Goal: Check status: Verify the current state of an ongoing process or item

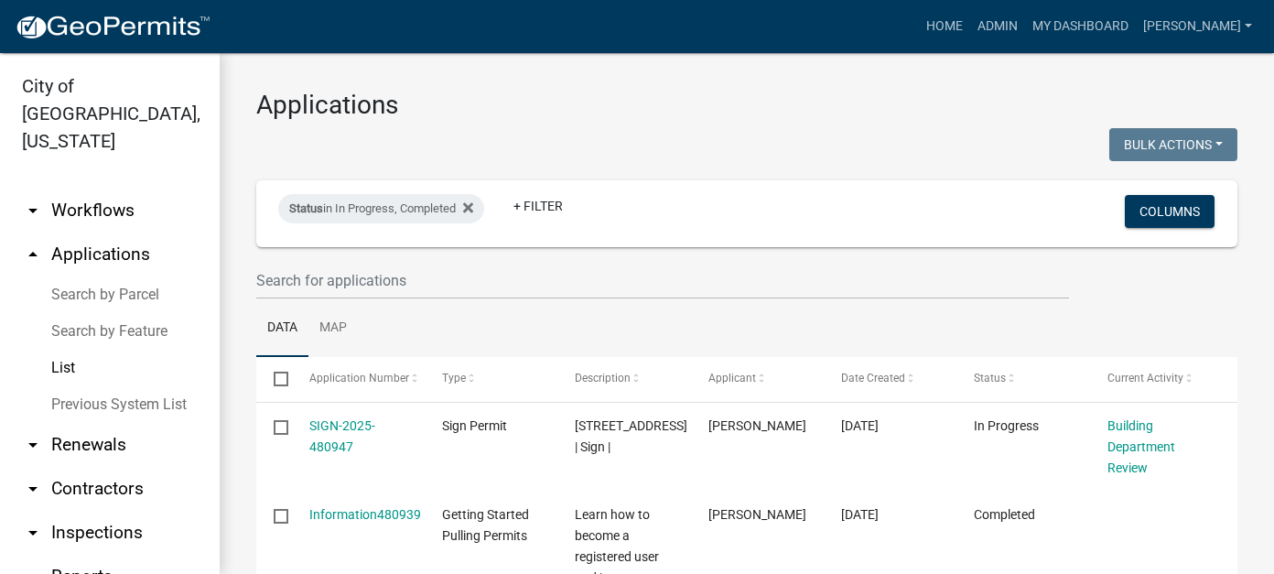
click at [378, 259] on wm-filter-builder "Status in In Progress, Completed + Filter Columns" at bounding box center [746, 239] width 981 height 119
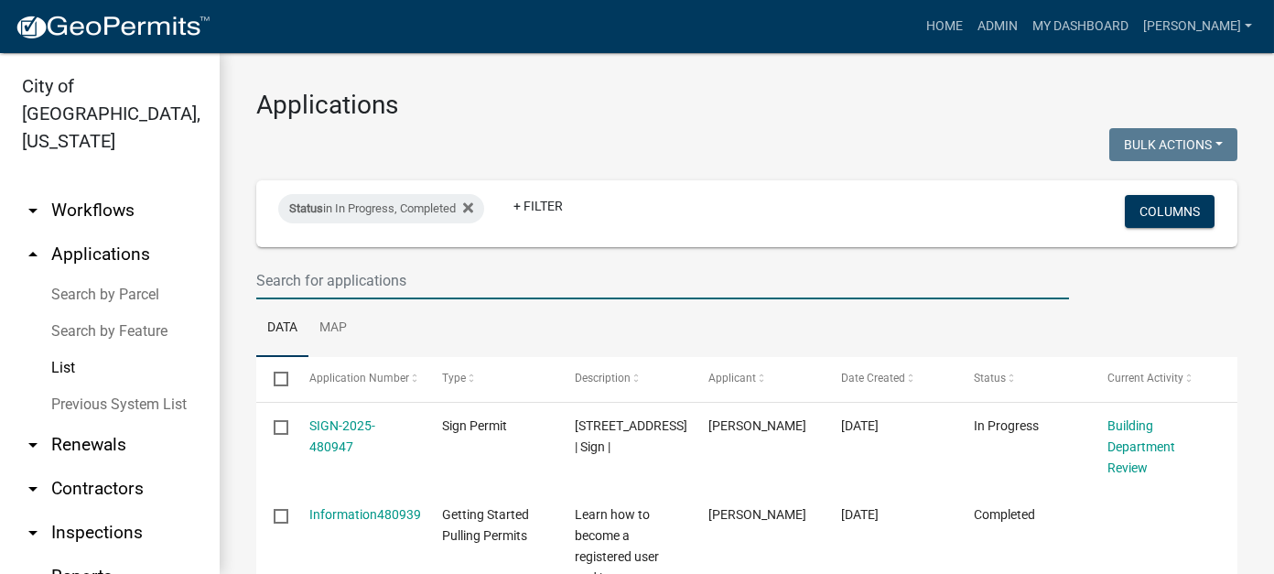
click at [378, 280] on input "text" at bounding box center [662, 281] width 813 height 38
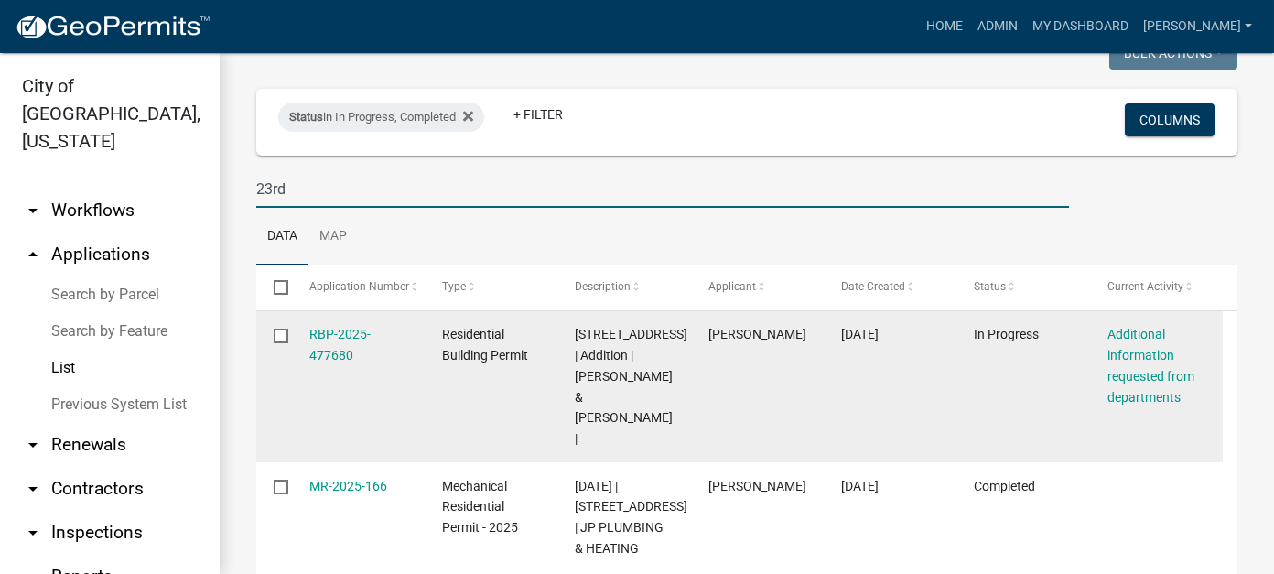
scroll to position [156, 0]
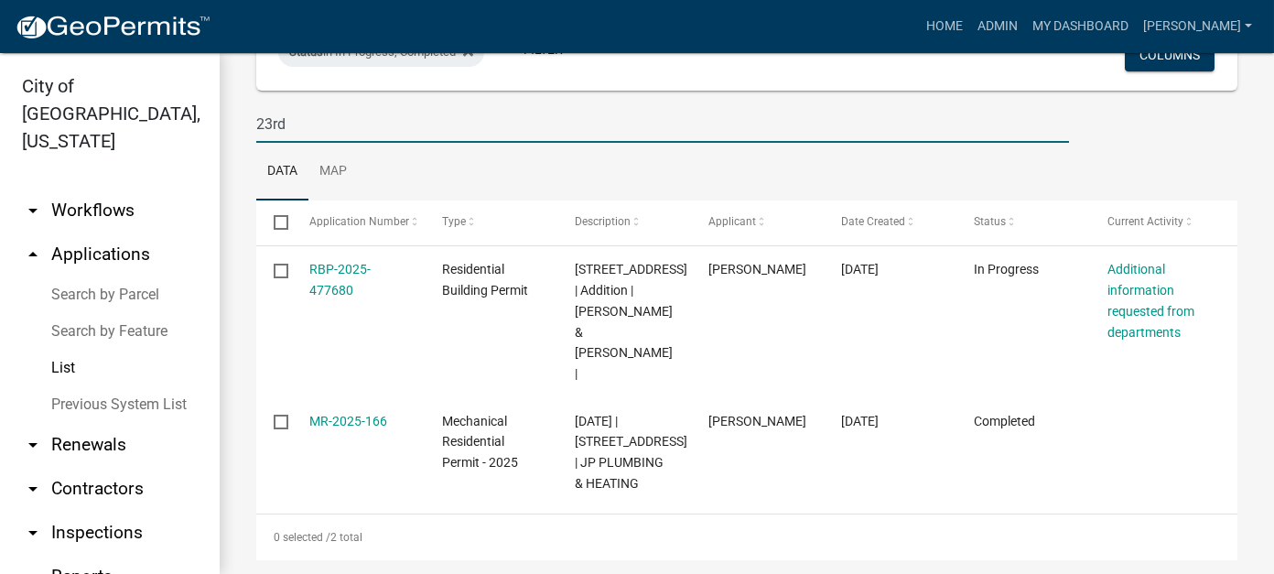
type input "23rd"
drag, startPoint x: 303, startPoint y: 120, endPoint x: 255, endPoint y: 120, distance: 47.6
click at [256, 120] on input "23rd" at bounding box center [662, 124] width 813 height 38
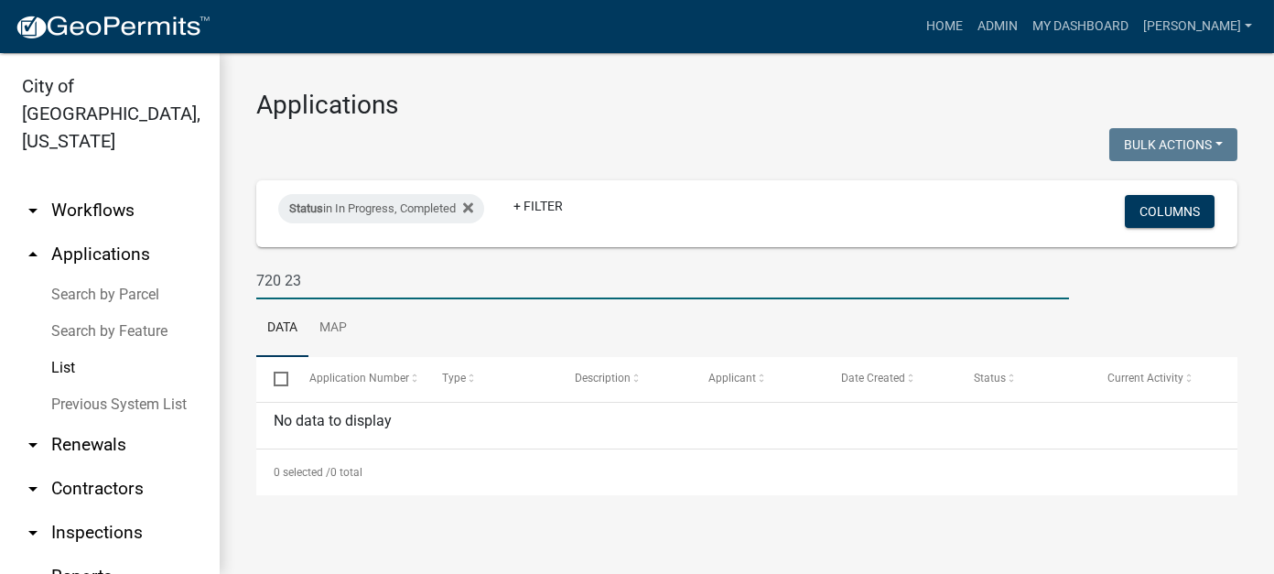
scroll to position [0, 0]
type input "720 23rd"
drag, startPoint x: 324, startPoint y: 279, endPoint x: 238, endPoint y: 275, distance: 86.1
click at [238, 275] on div "Applications Bulk Actions Void Expire Lock Withdraw Status in In Progress, Comp…" at bounding box center [747, 292] width 1054 height 479
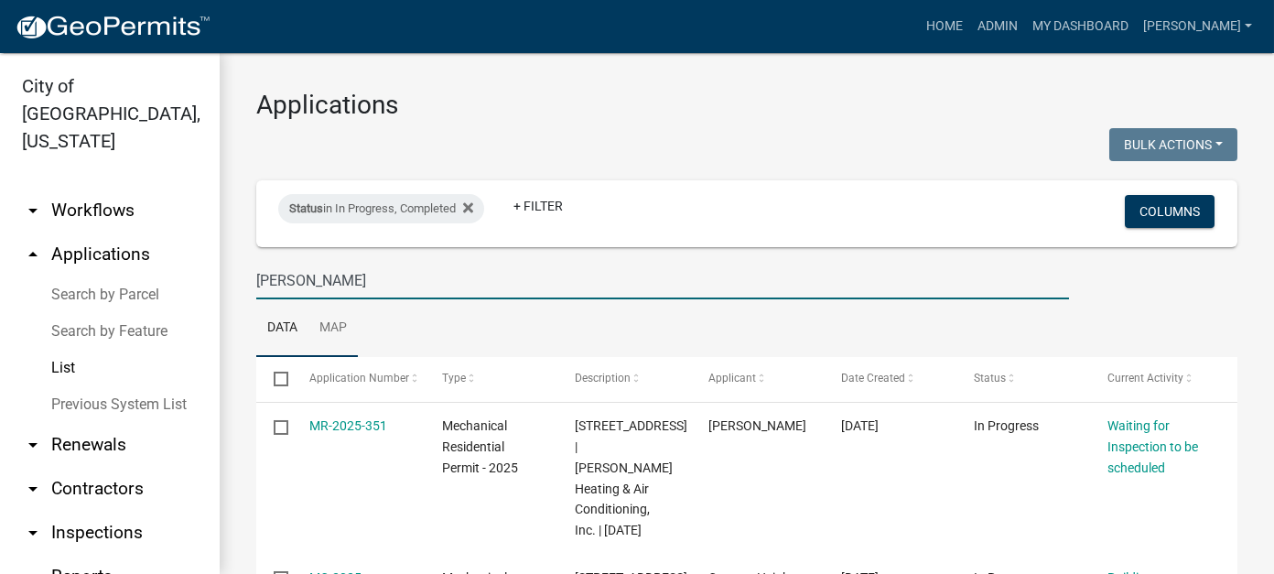
type input "[PERSON_NAME]"
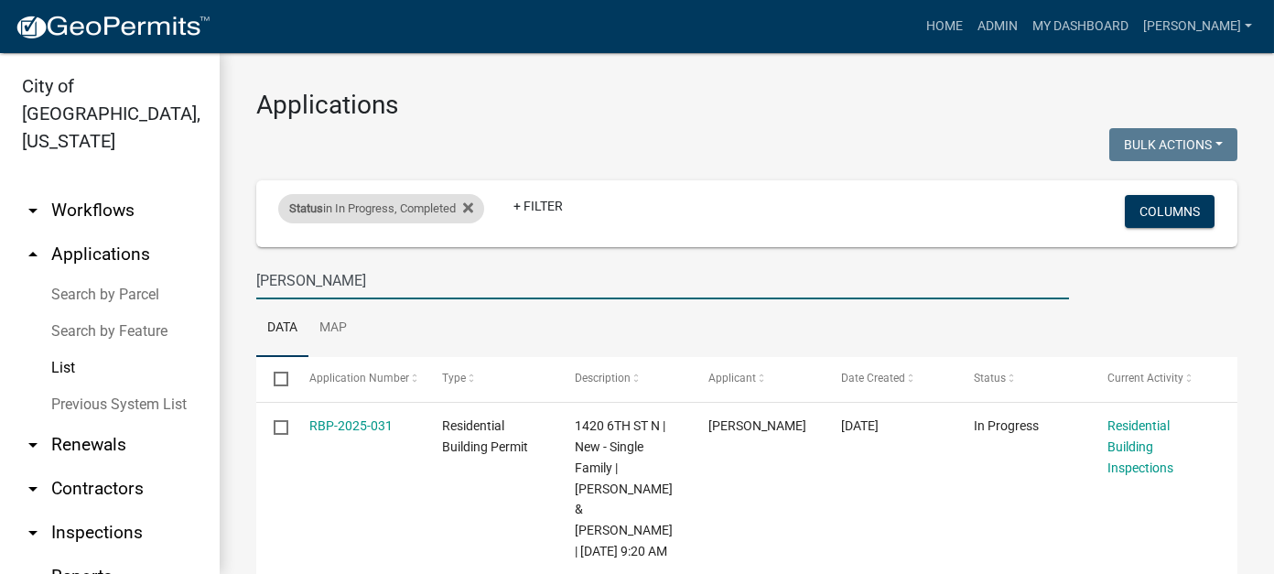
click at [455, 202] on div "Status in In Progress, Completed" at bounding box center [381, 208] width 206 height 29
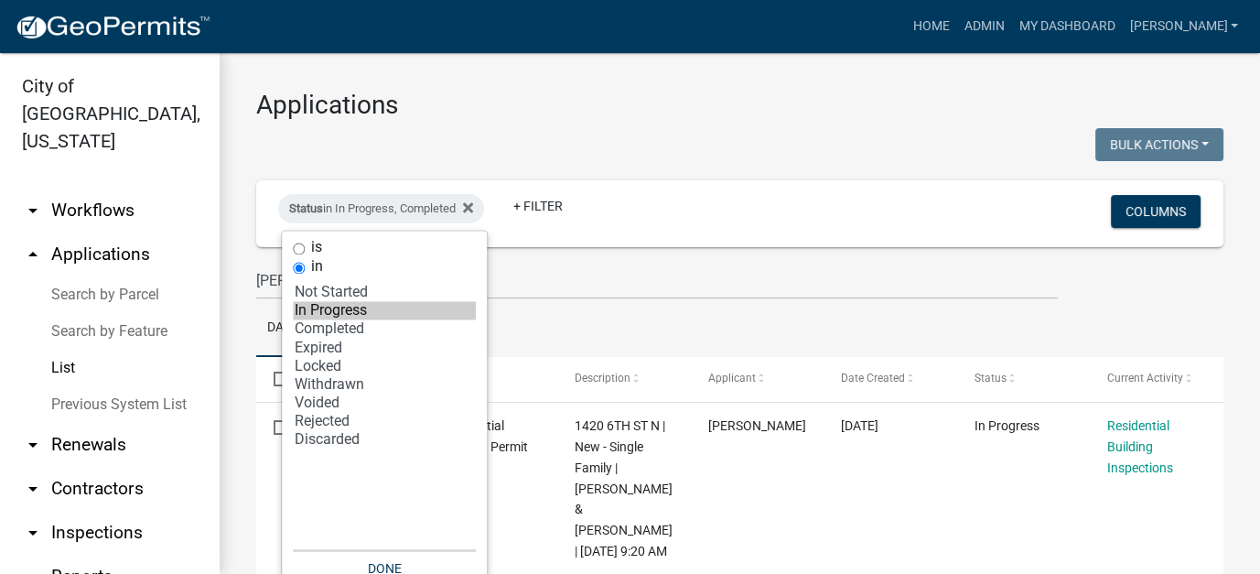
select select "2: '1'"
click at [334, 366] on option "Locked" at bounding box center [384, 365] width 183 height 18
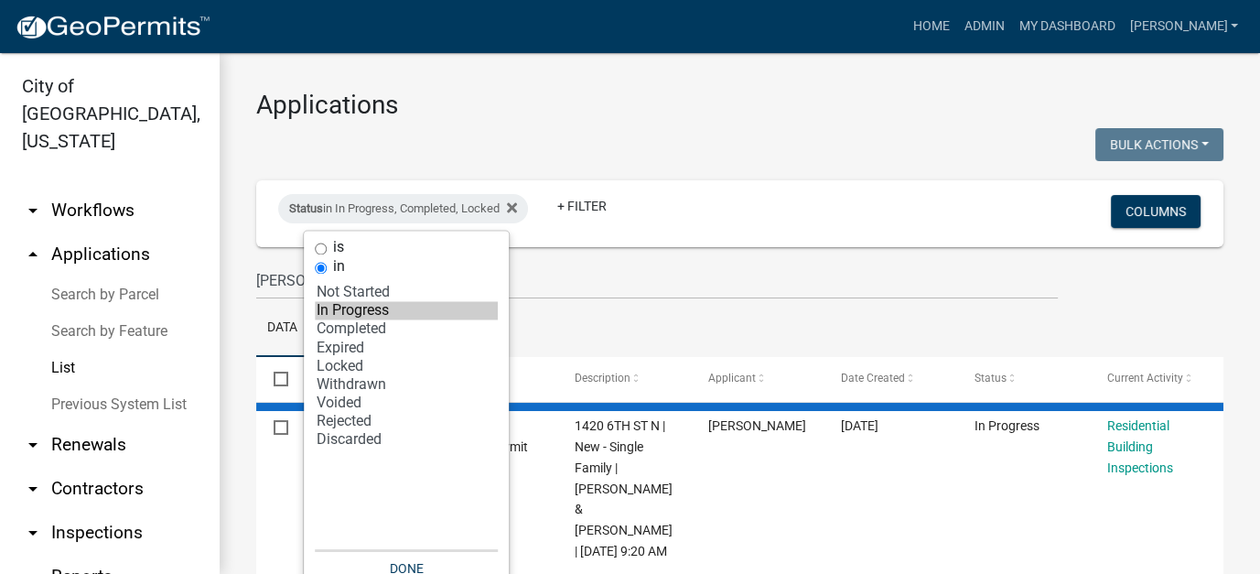
click at [660, 310] on ul "Data Map" at bounding box center [739, 328] width 967 height 58
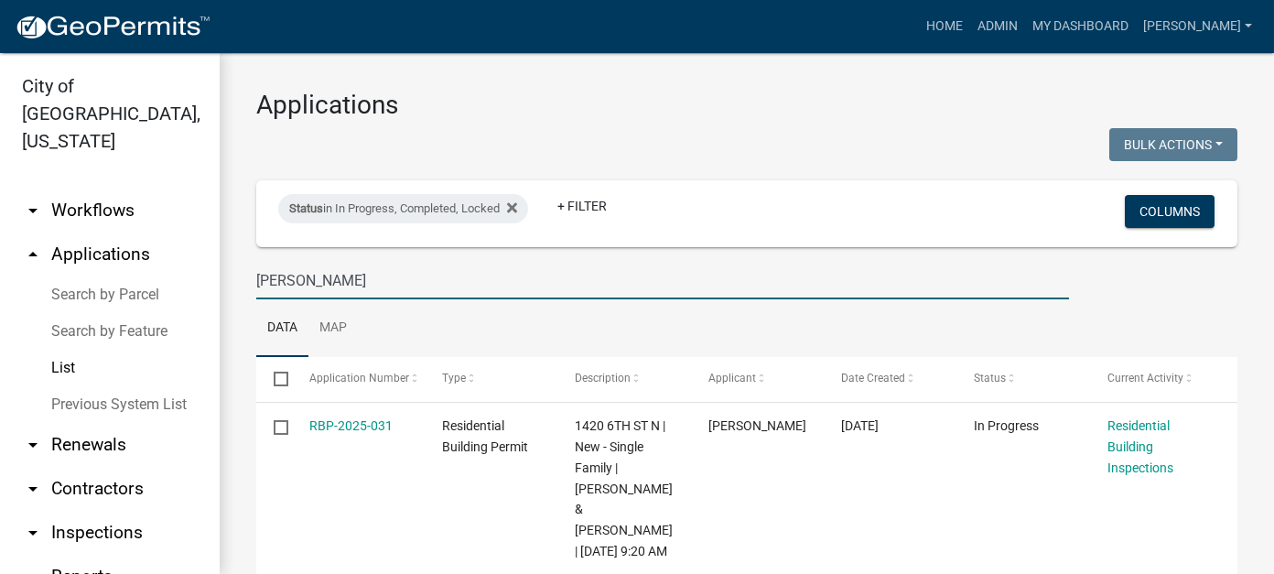
click at [607, 285] on input "[PERSON_NAME]" at bounding box center [662, 281] width 813 height 38
drag, startPoint x: 307, startPoint y: 278, endPoint x: 180, endPoint y: 269, distance: 127.5
click at [180, 269] on div "City of [GEOGRAPHIC_DATA], [US_STATE] arrow_drop_down Workflows List arrow_drop…" at bounding box center [637, 313] width 1274 height 521
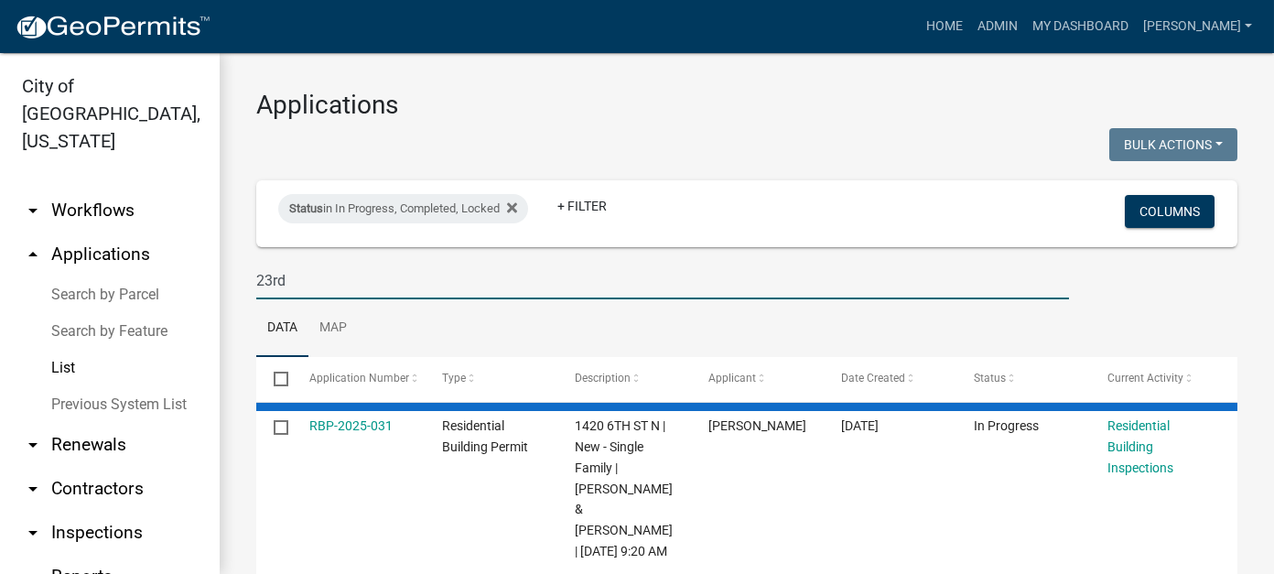
type input "23rd"
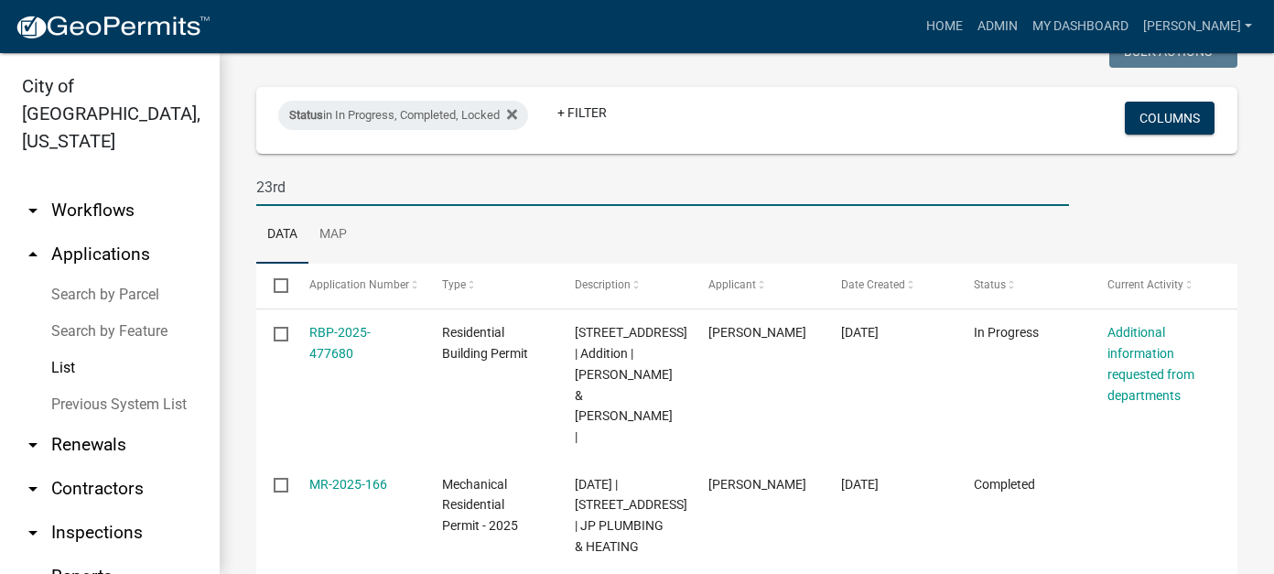
scroll to position [65, 0]
